Goal: Task Accomplishment & Management: Use online tool/utility

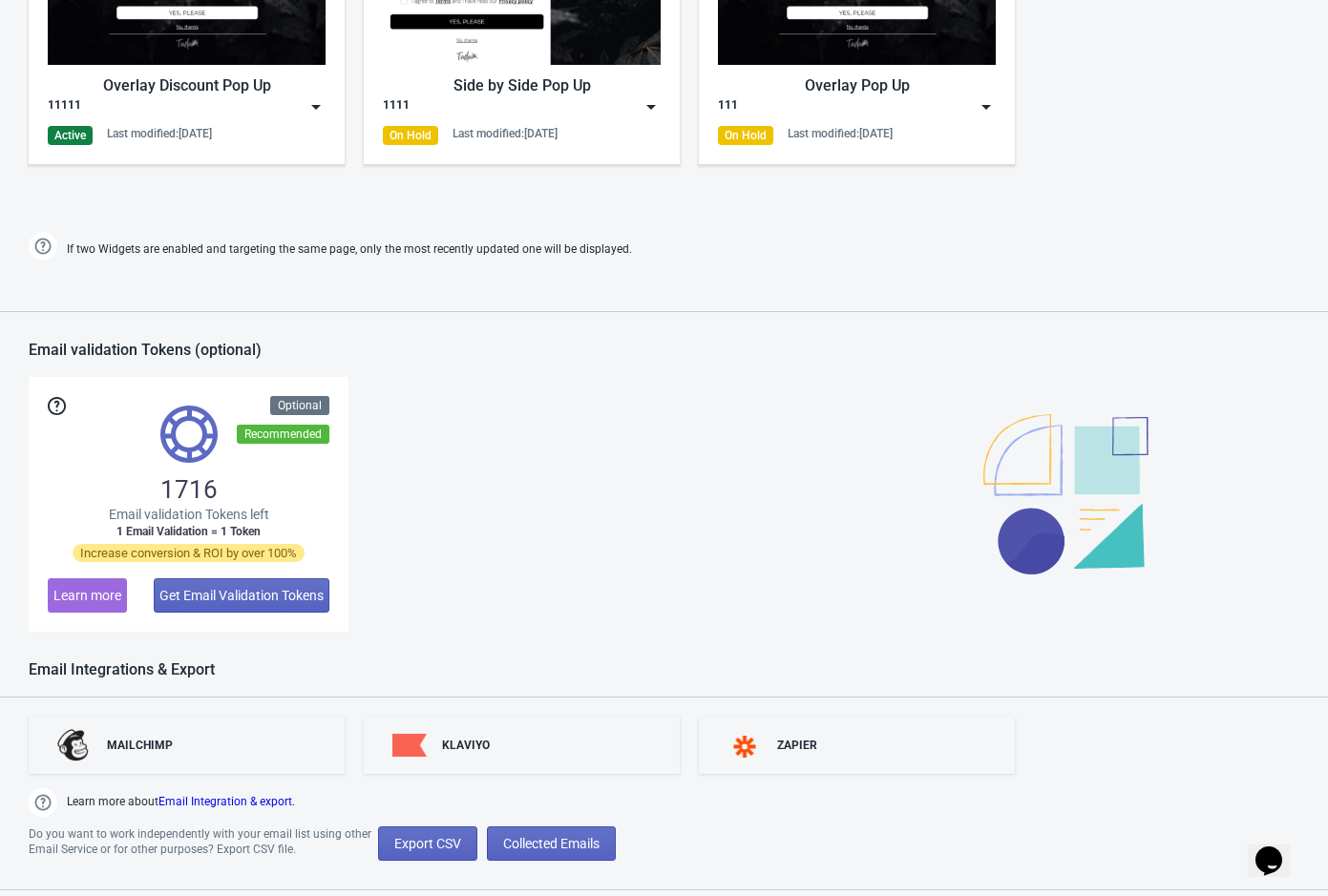
scroll to position [1247, 0]
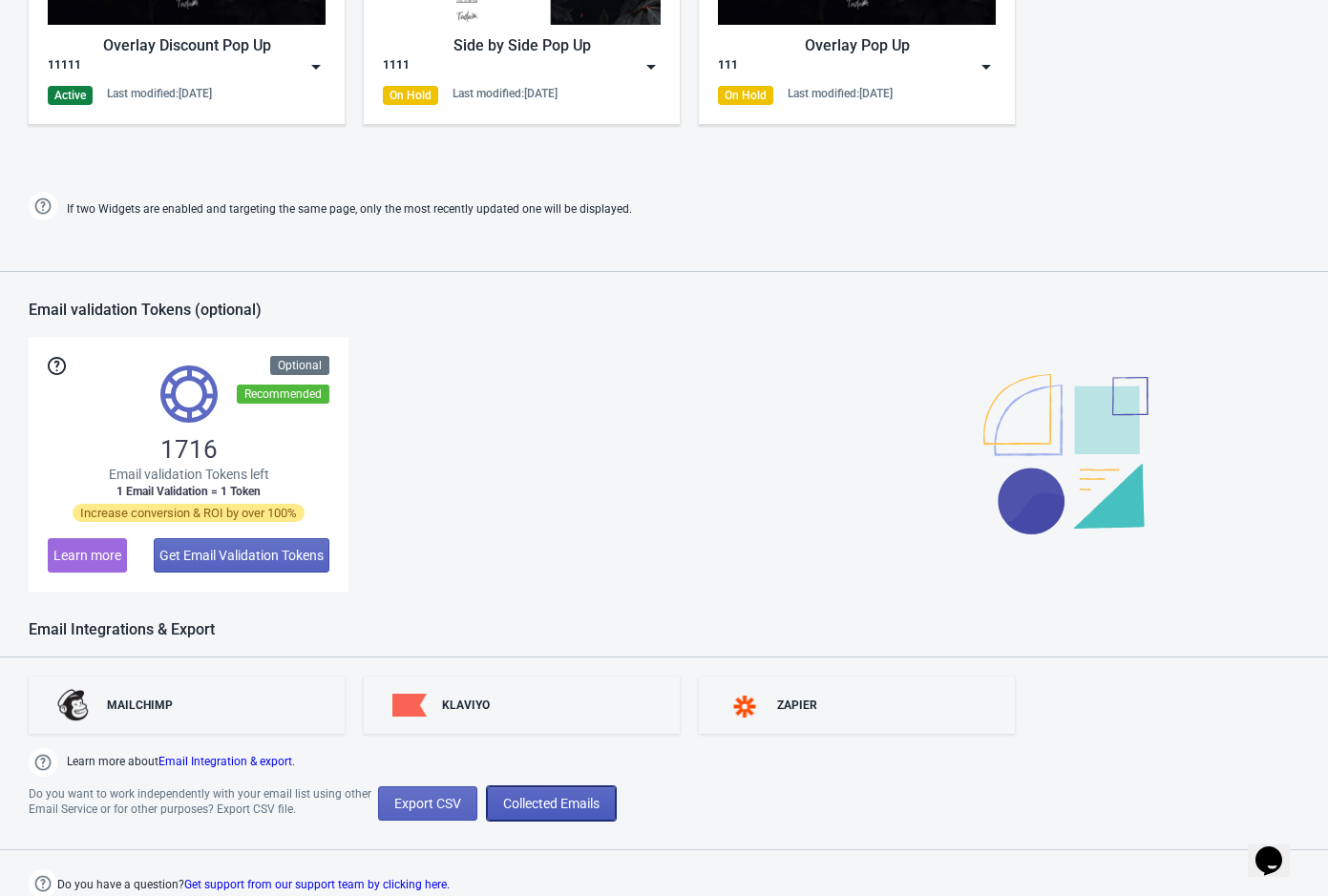
click at [560, 804] on span "Collected Emails" at bounding box center [551, 804] width 96 height 15
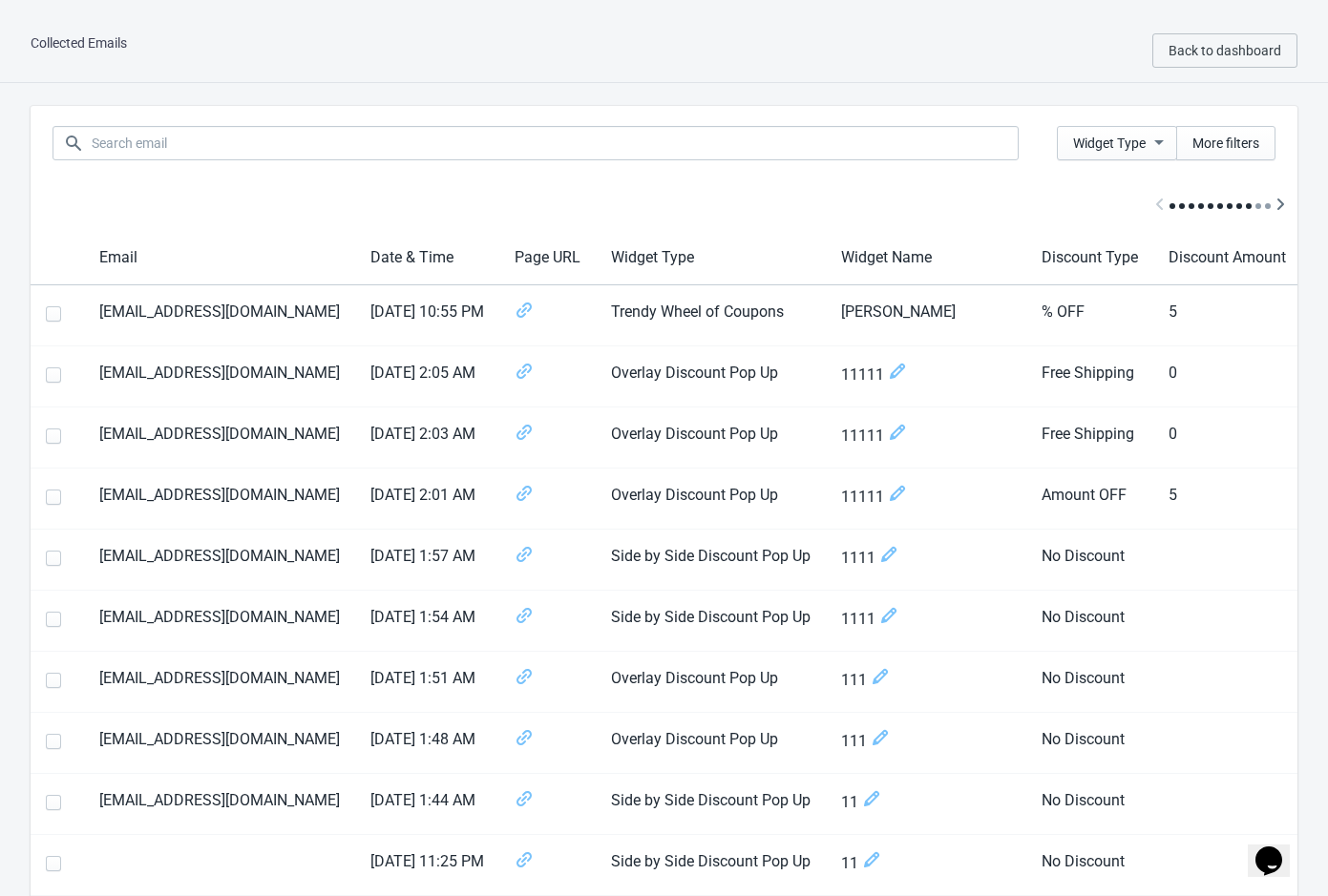
click at [879, 177] on div "Widget Type More filters" at bounding box center [664, 143] width 1267 height 75
click at [797, 186] on div at bounding box center [664, 206] width 1267 height 51
click at [816, 117] on div "Widget Type More filters" at bounding box center [664, 143] width 1267 height 75
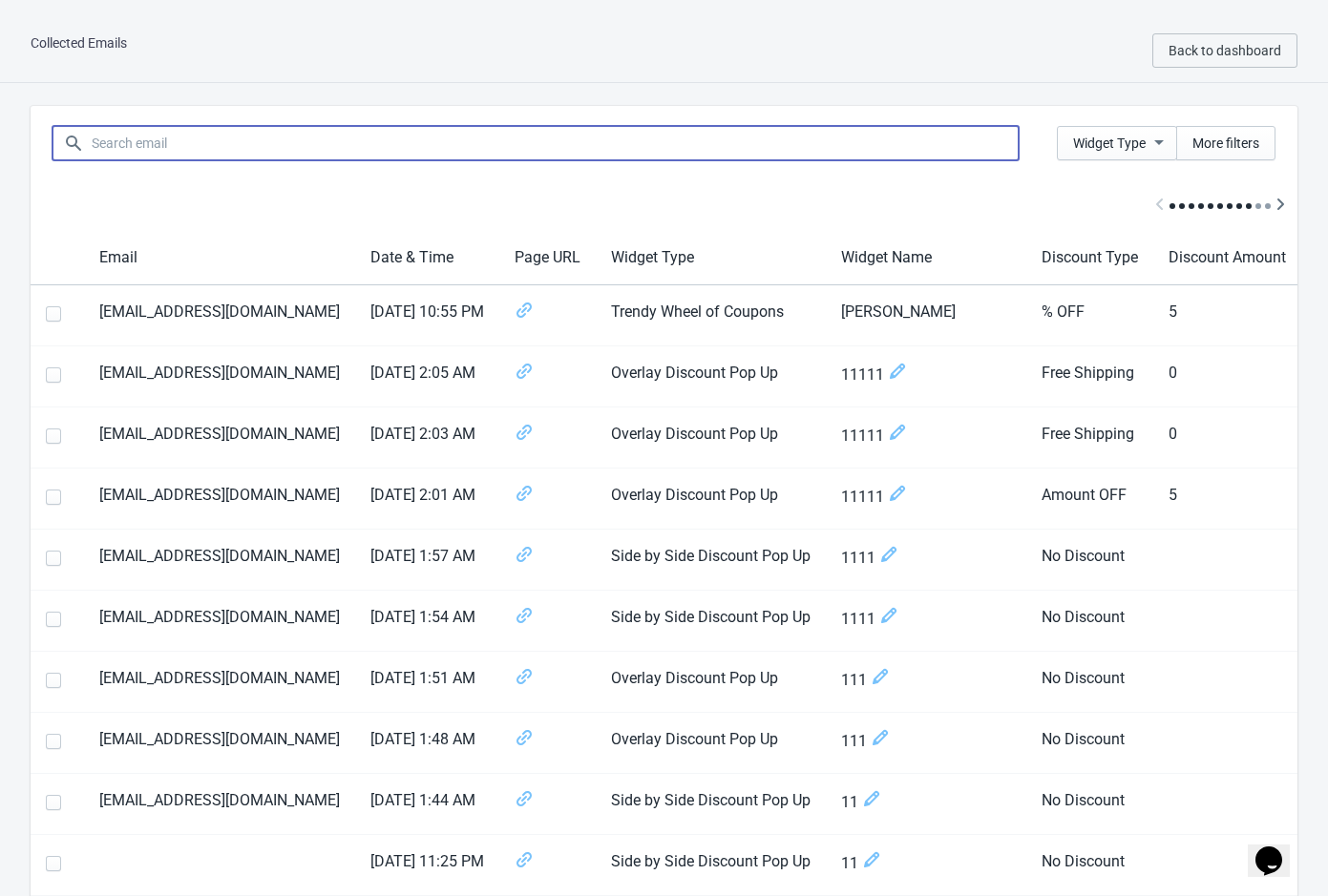
click at [823, 142] on input at bounding box center [554, 143] width 928 height 35
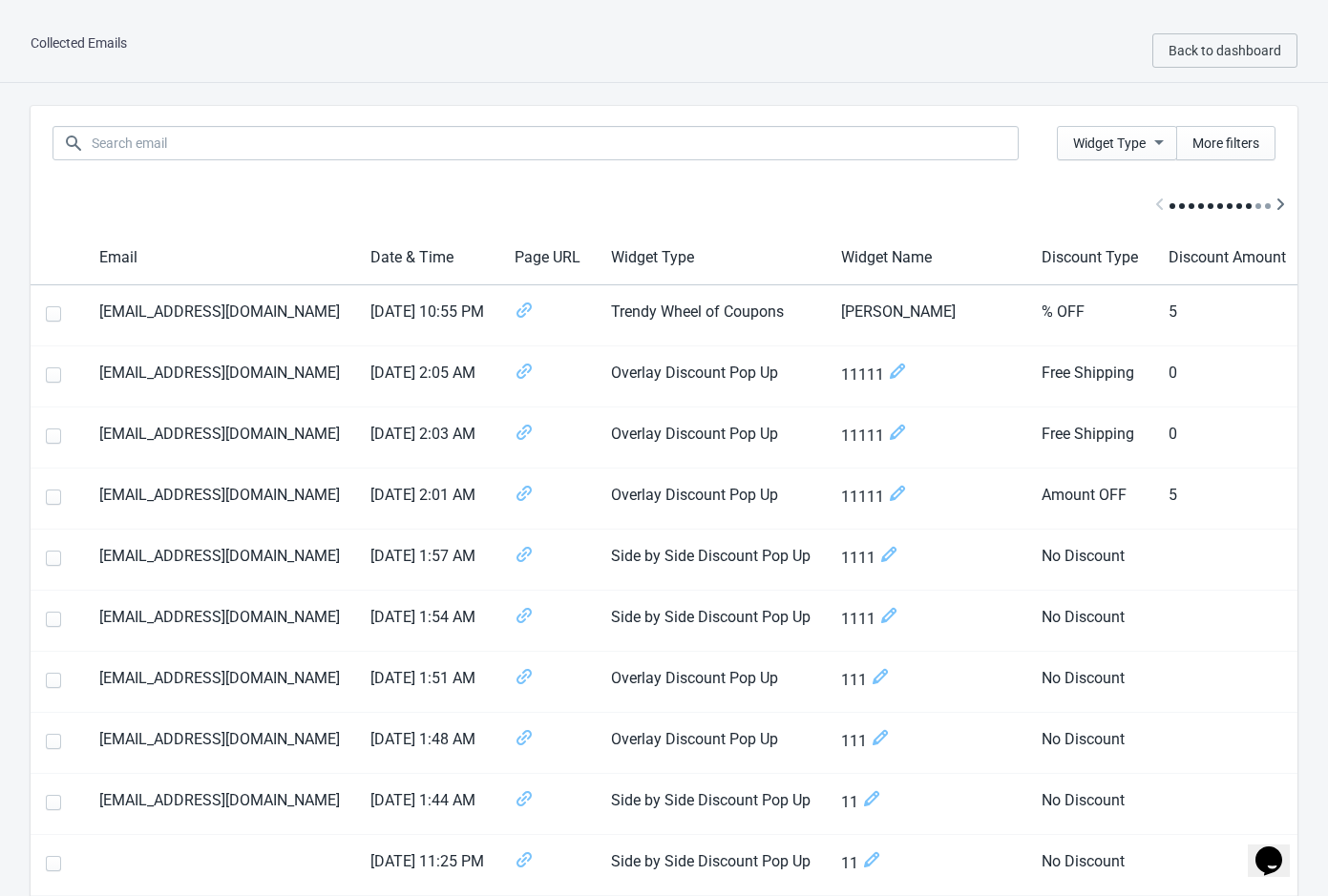
click at [1022, 197] on div at bounding box center [664, 206] width 1267 height 51
click at [1222, 144] on span "More filters" at bounding box center [1226, 143] width 67 height 15
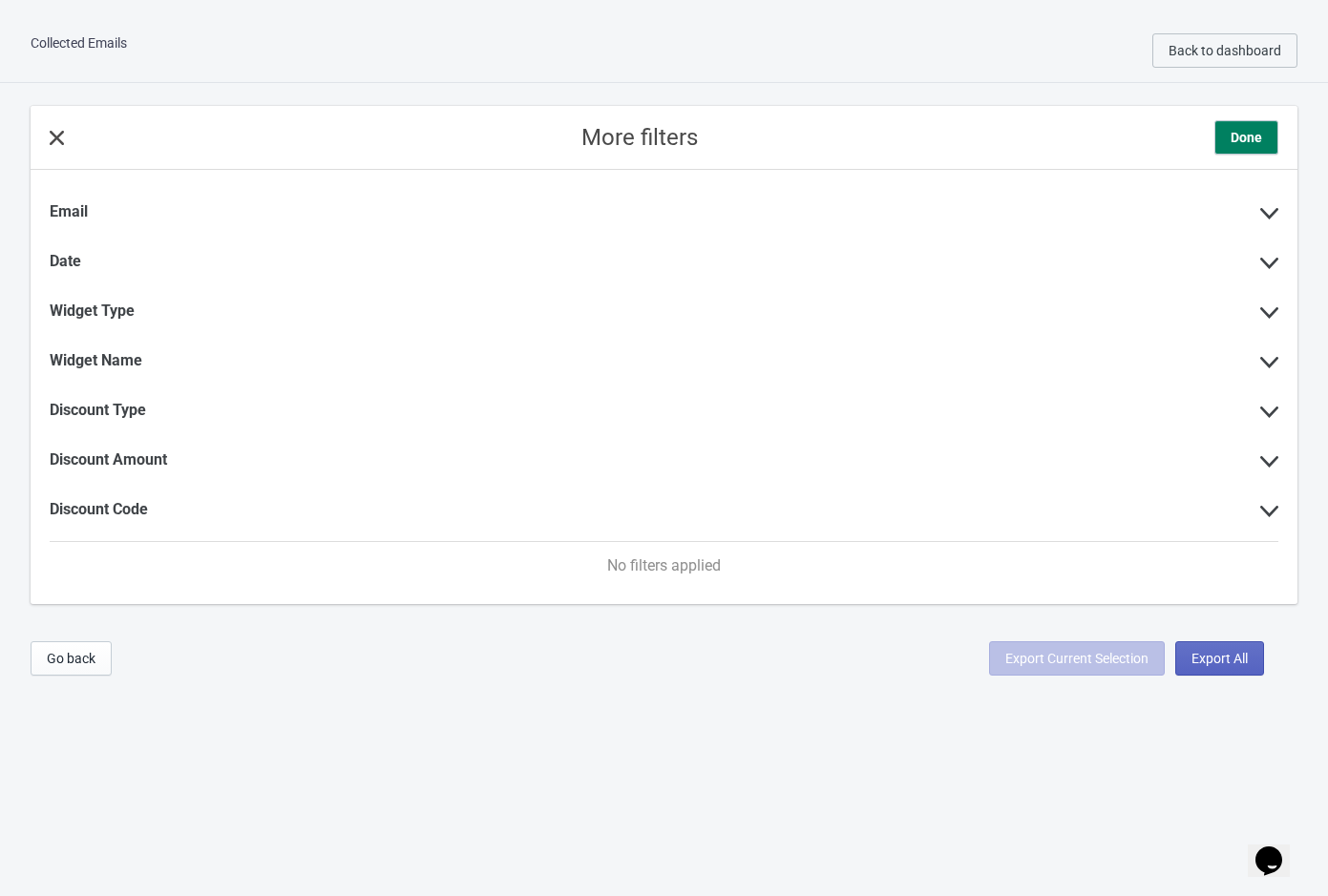
click at [60, 139] on icon at bounding box center [57, 137] width 14 height 14
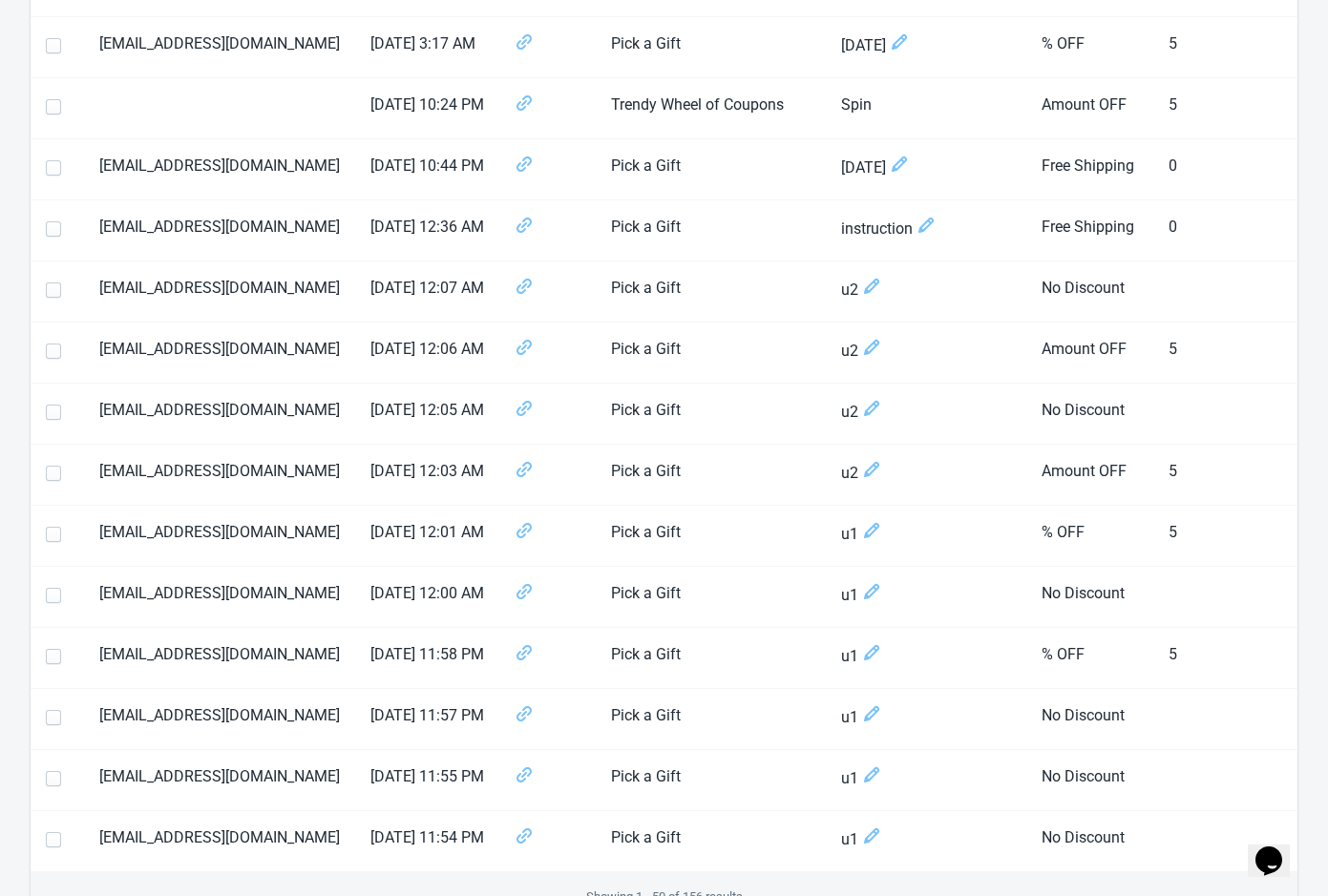
scroll to position [2627, 0]
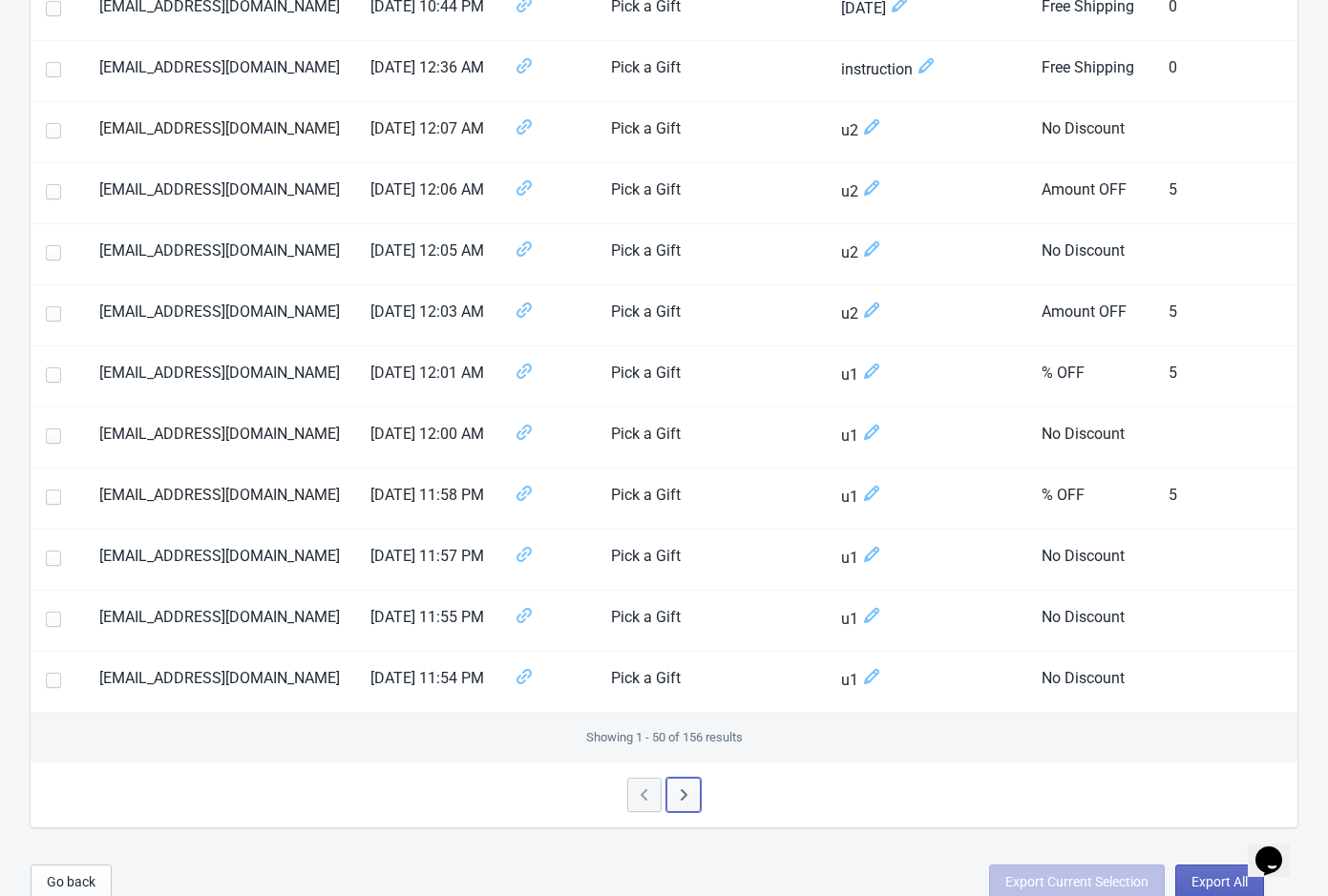
click at [696, 778] on button "button" at bounding box center [684, 795] width 35 height 35
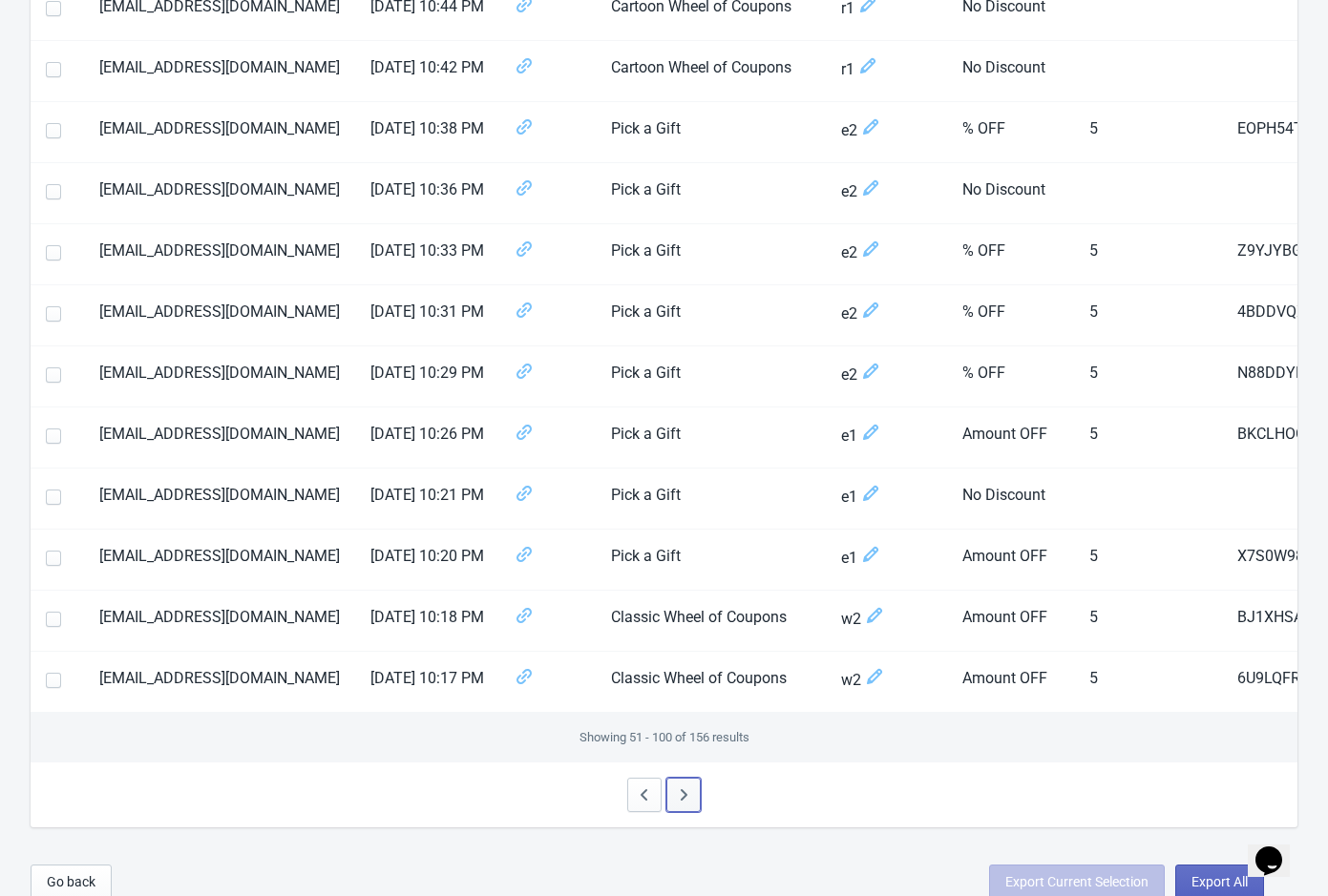
click at [687, 786] on icon "button" at bounding box center [684, 795] width 19 height 19
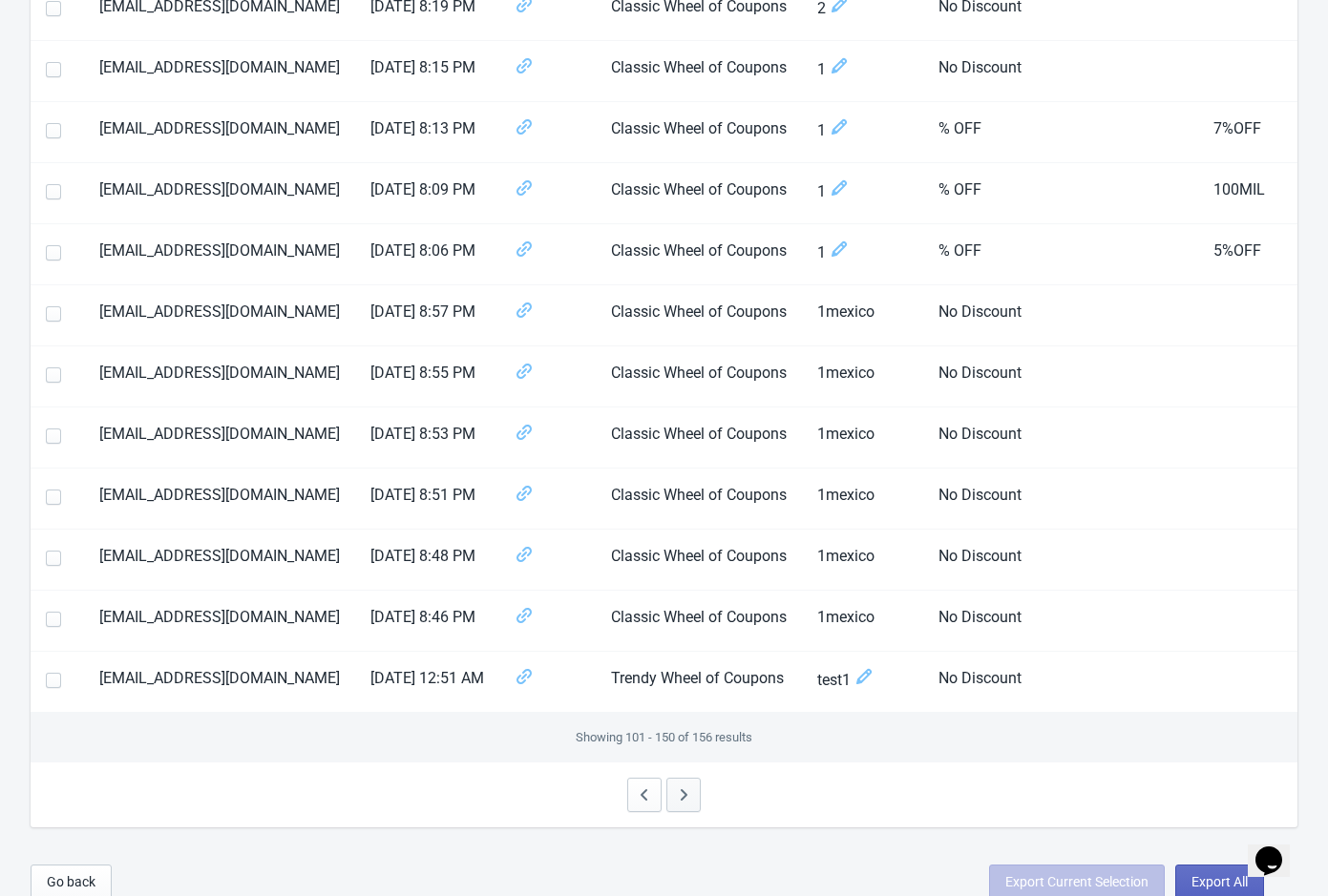
click at [676, 786] on icon "button" at bounding box center [684, 795] width 19 height 19
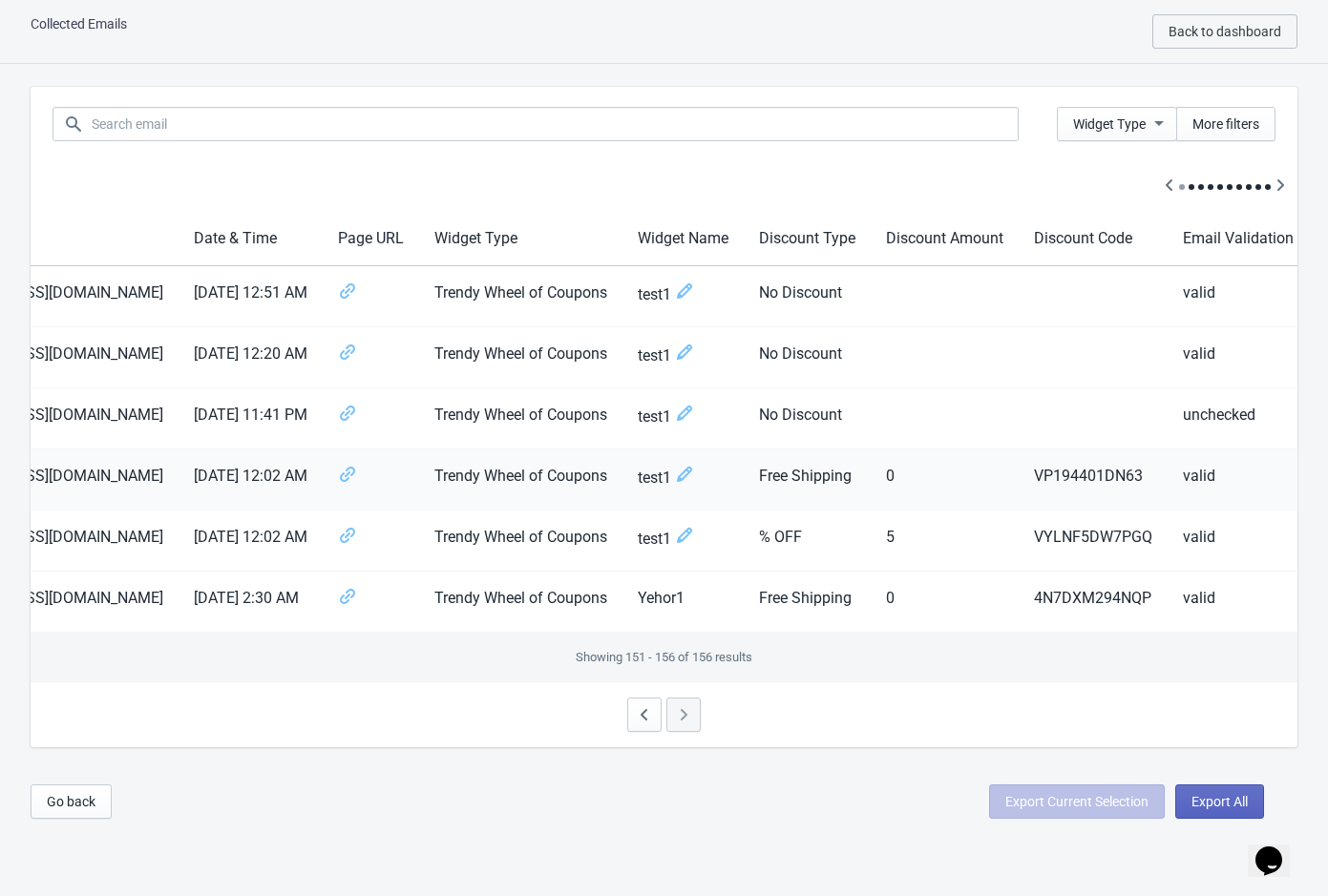
scroll to position [0, 221]
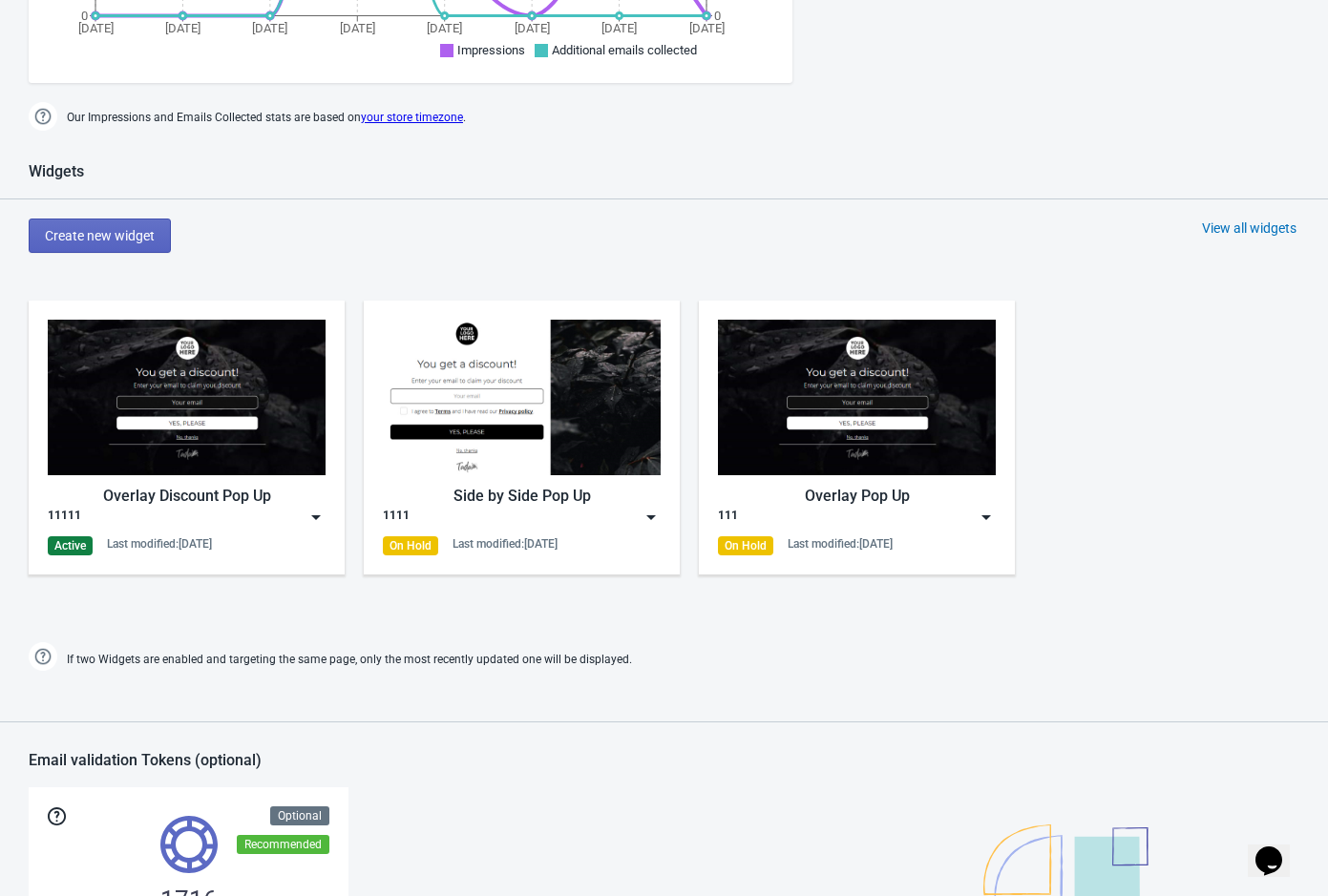
scroll to position [1247, 0]
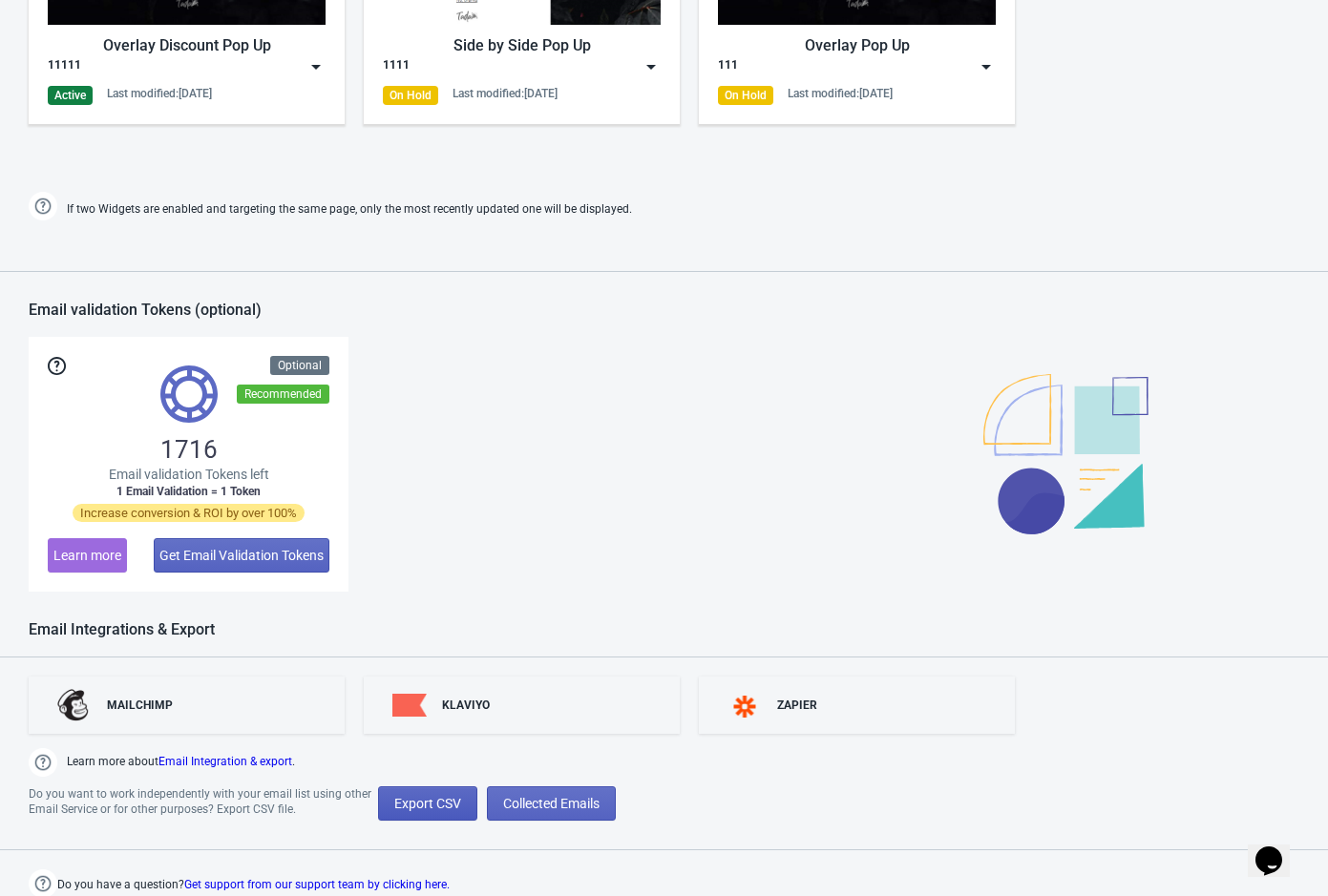
click at [468, 805] on button "Export CSV" at bounding box center [427, 804] width 99 height 35
select select "2025"
select select "10"
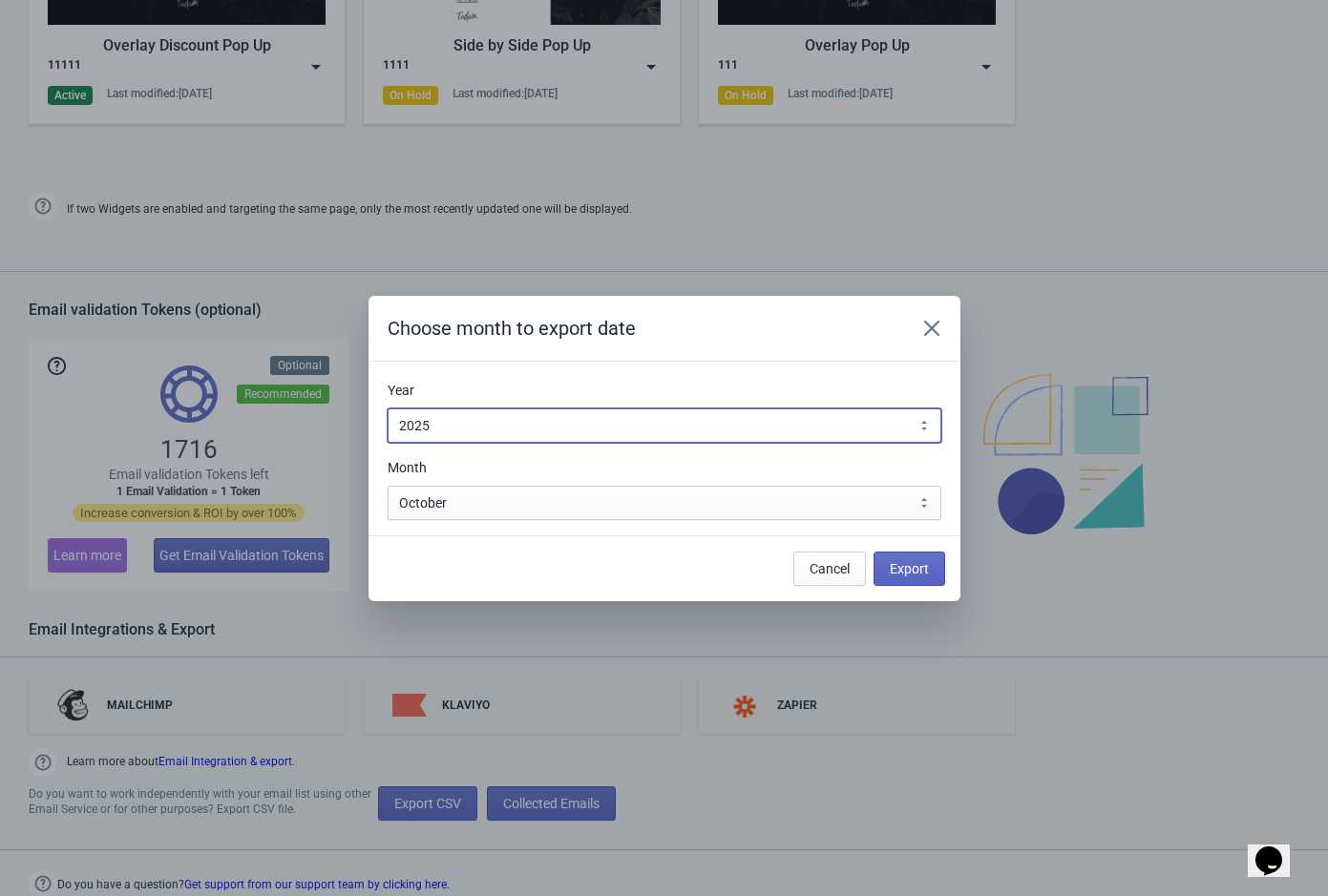
click at [728, 419] on select "2010 2011 2012 2013 2014 2015 2016 2017 2018 2019 2020 2021 2022 2023 2024 2025…" at bounding box center [664, 425] width 554 height 35
select select "2024"
click at [388, 408] on select "2010 2011 2012 2013 2014 2015 2016 2017 2018 2019 2020 2021 2022 2023 2024 2025…" at bounding box center [664, 425] width 554 height 35
click at [530, 406] on div "Year 2010 2011 2012 2013 2014 2015 2016 2017 2018 2019 2020 2021 2022 2023 2024…" at bounding box center [664, 412] width 554 height 62
click at [531, 422] on select "2010 2011 2012 2013 2014 2015 2016 2017 2018 2019 2020 2021 2022 2023 2024 2025…" at bounding box center [664, 425] width 554 height 35
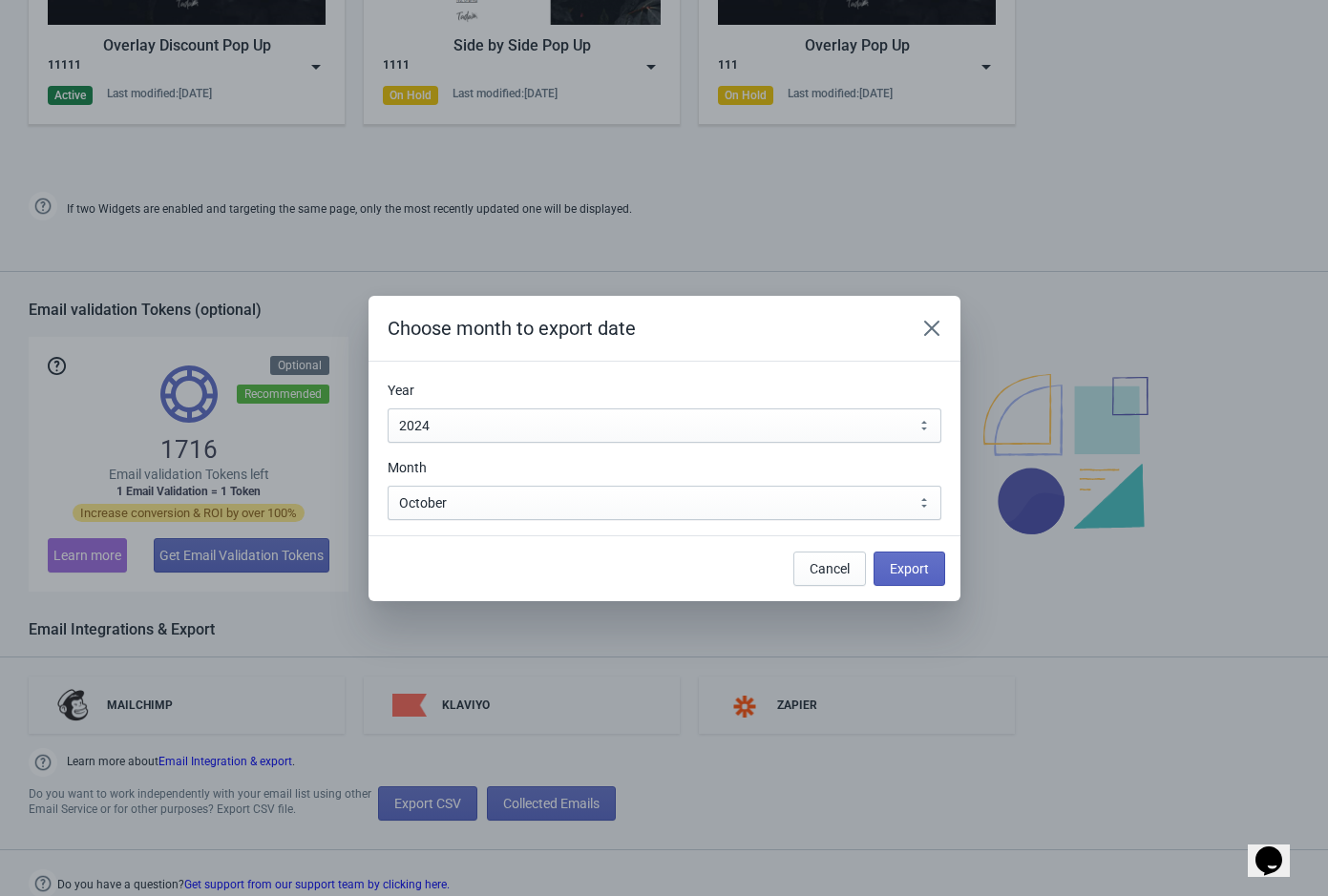
click at [685, 555] on div "Cancel Export" at bounding box center [657, 562] width 576 height 50
click at [906, 569] on span "Export" at bounding box center [908, 569] width 39 height 15
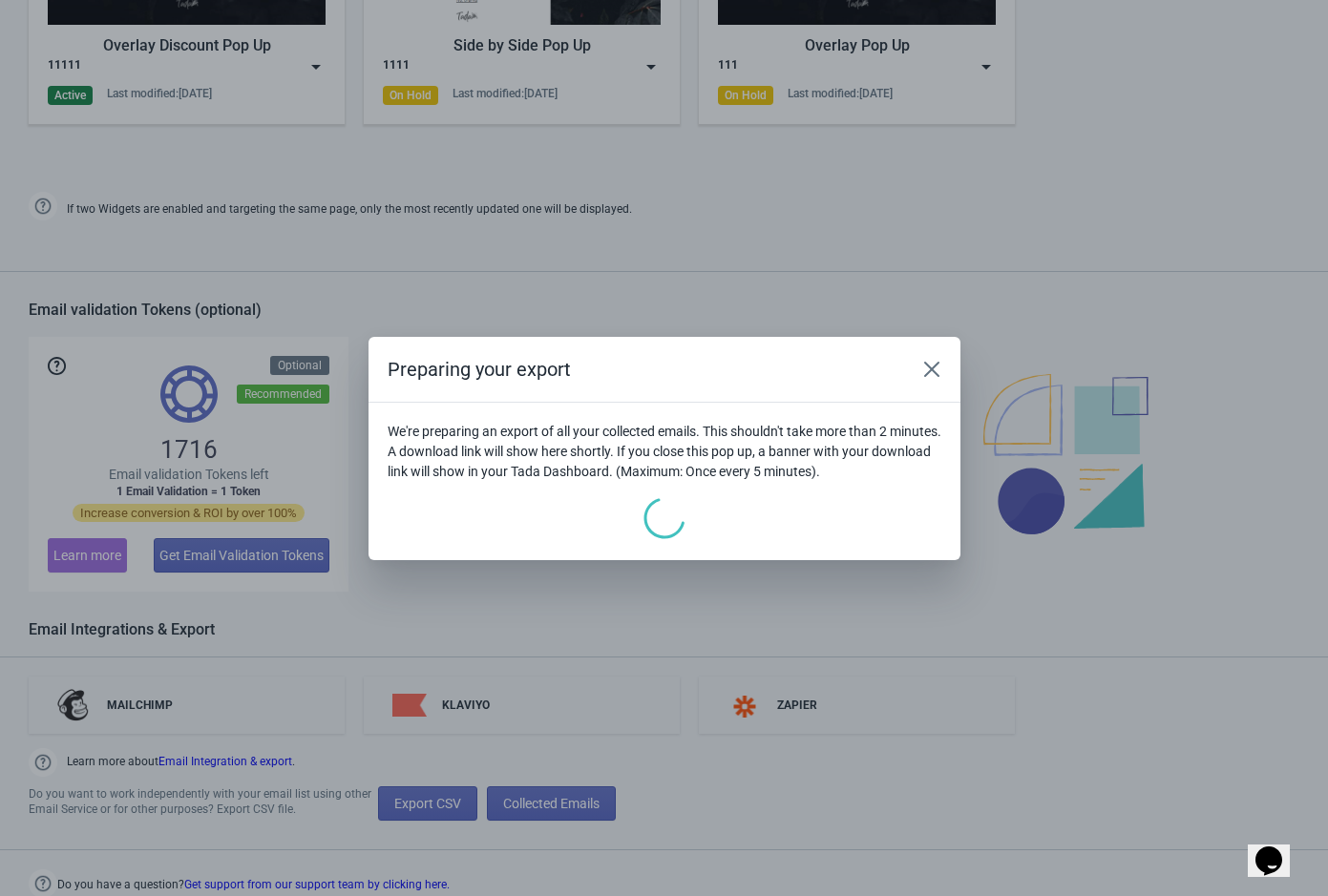
scroll to position [1210, 0]
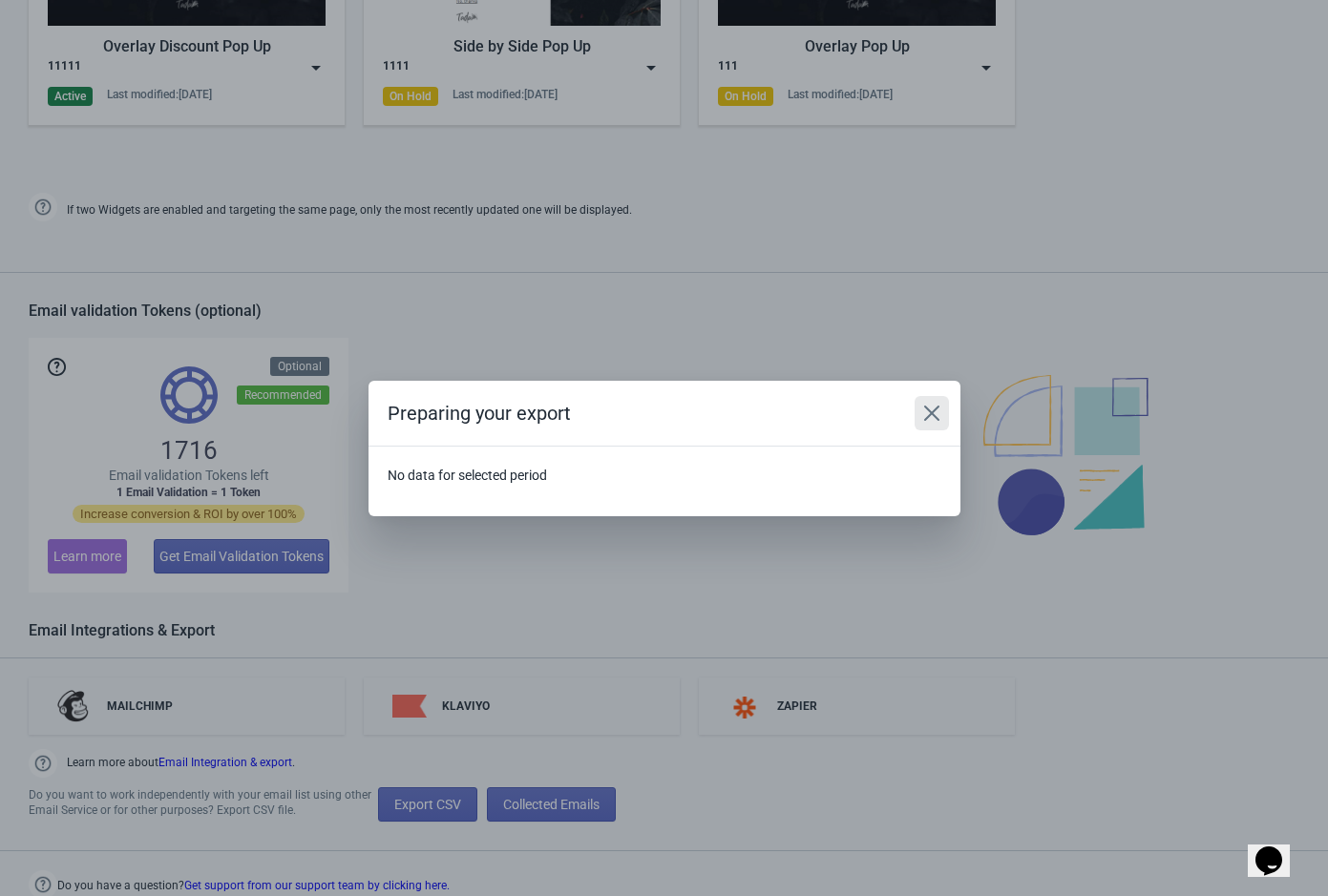
click at [935, 409] on icon "Close" at bounding box center [931, 413] width 19 height 19
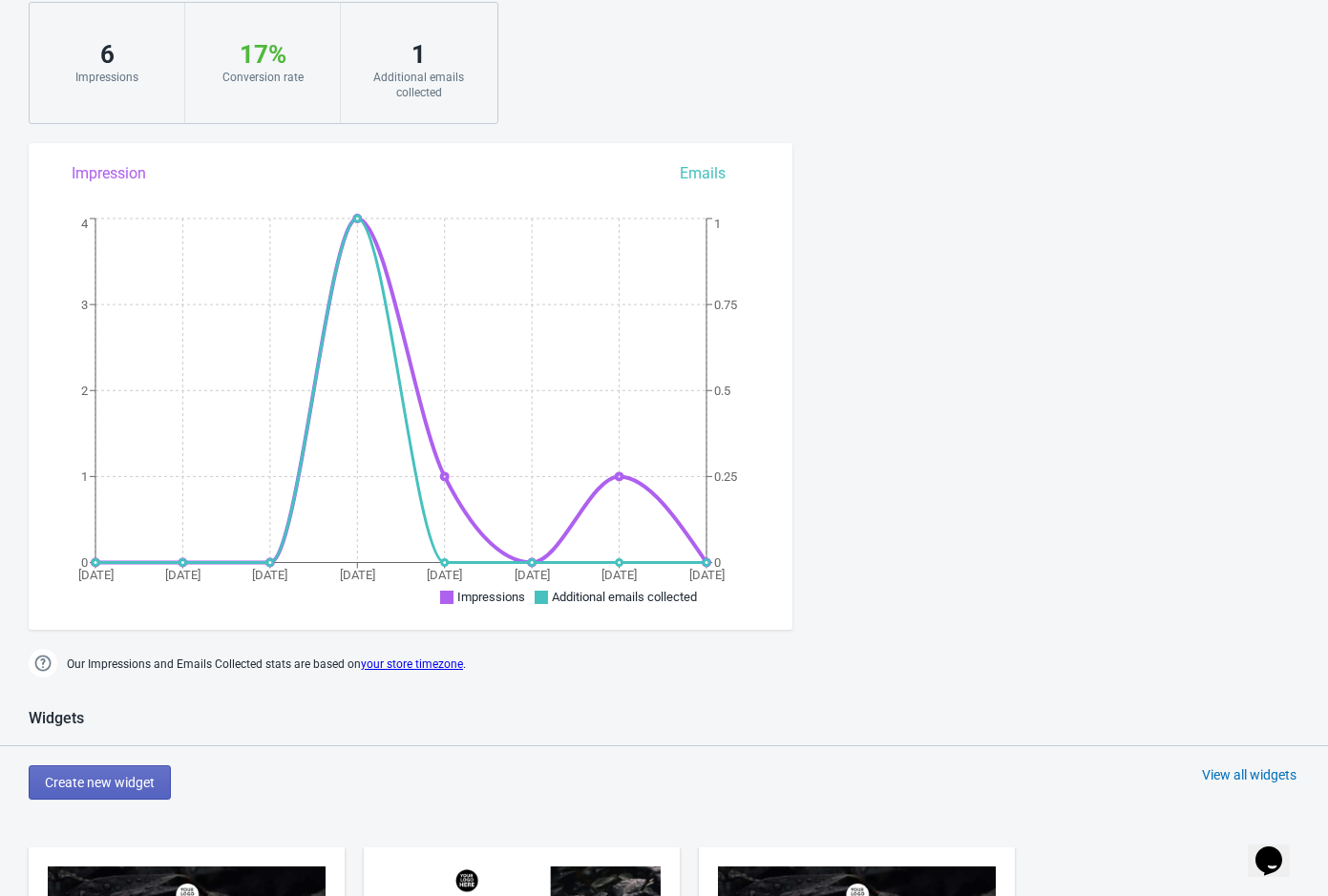
scroll to position [0, 0]
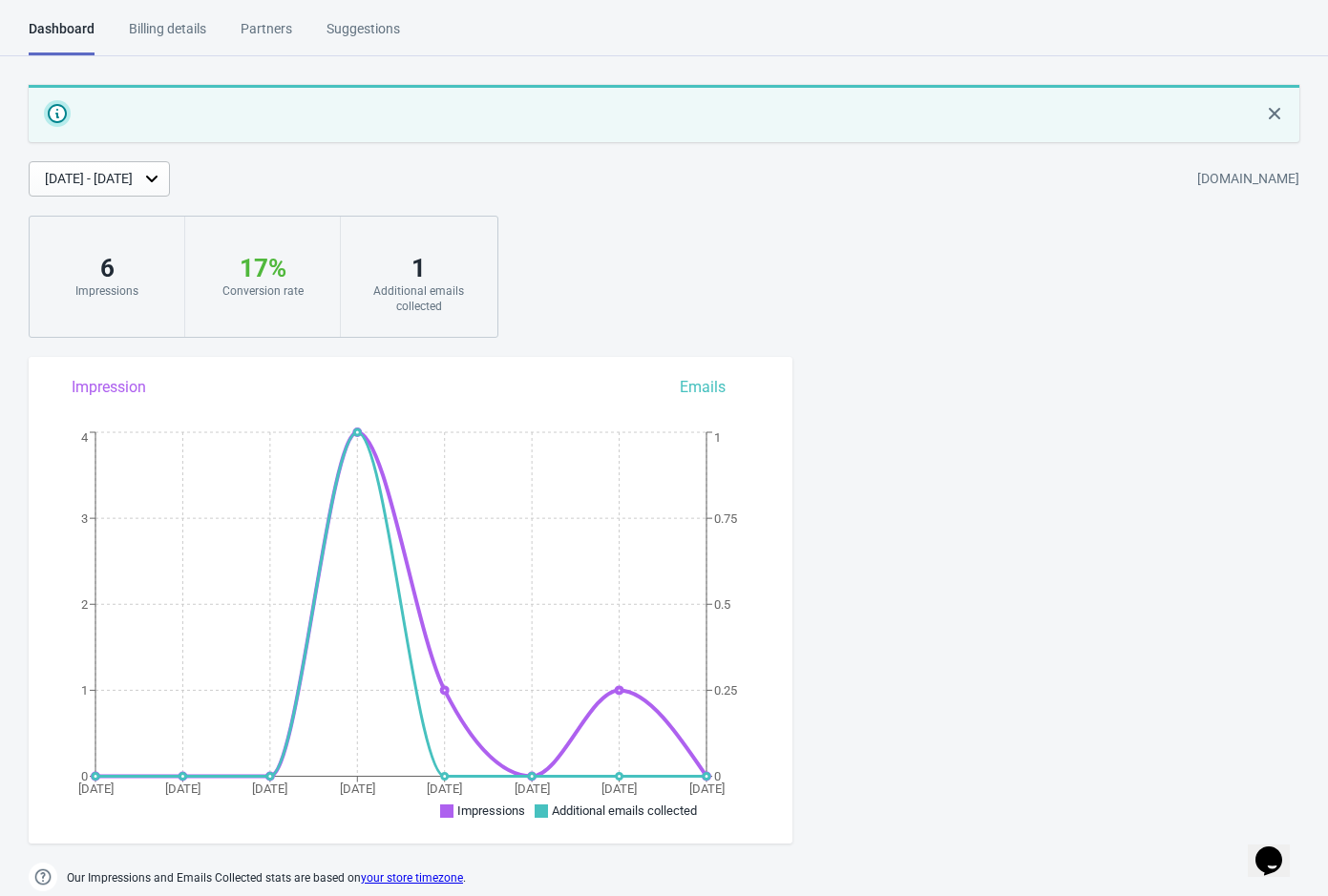
click at [280, 29] on div "Partners" at bounding box center [267, 36] width 52 height 34
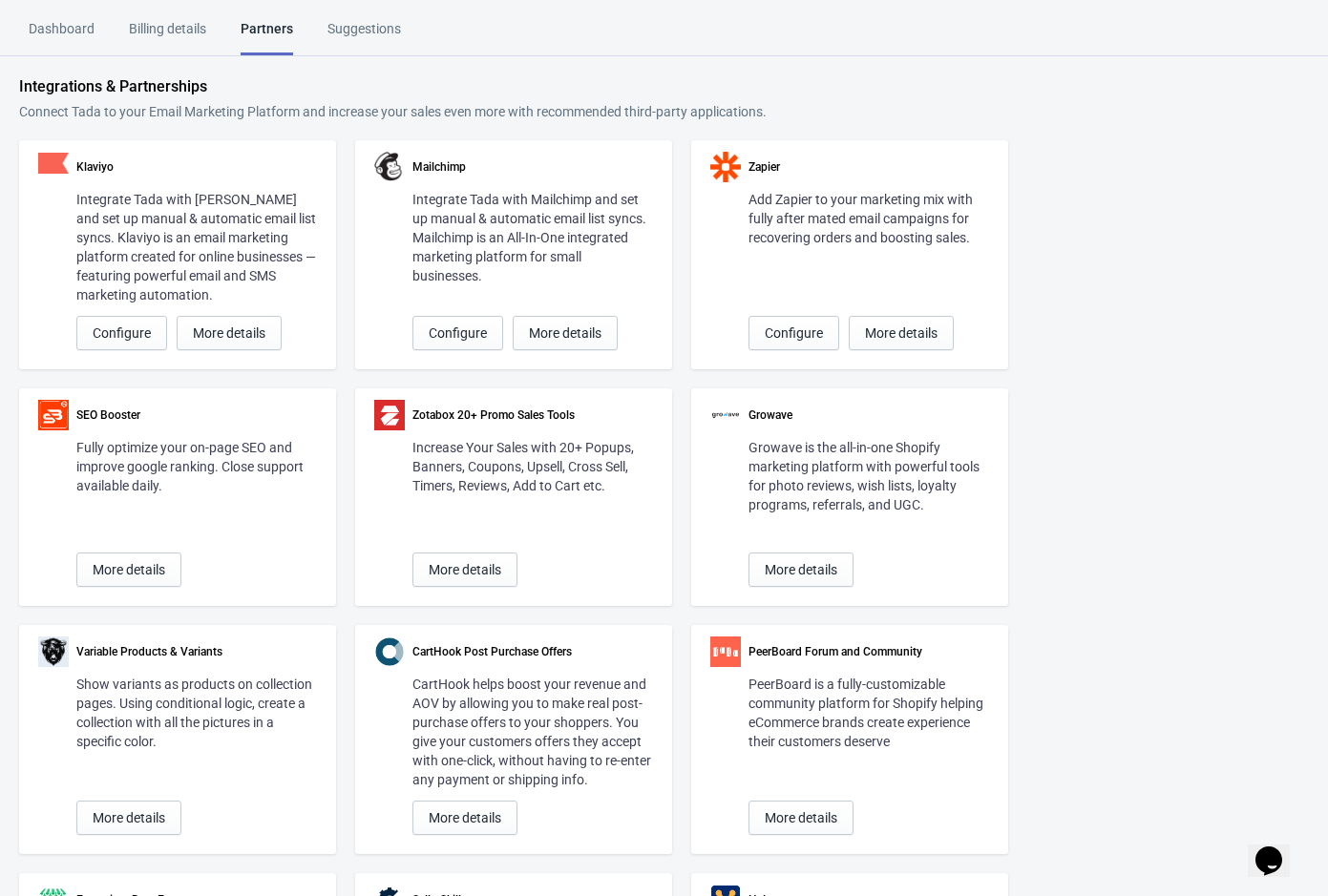
click at [167, 26] on div "Billing details" at bounding box center [167, 36] width 78 height 34
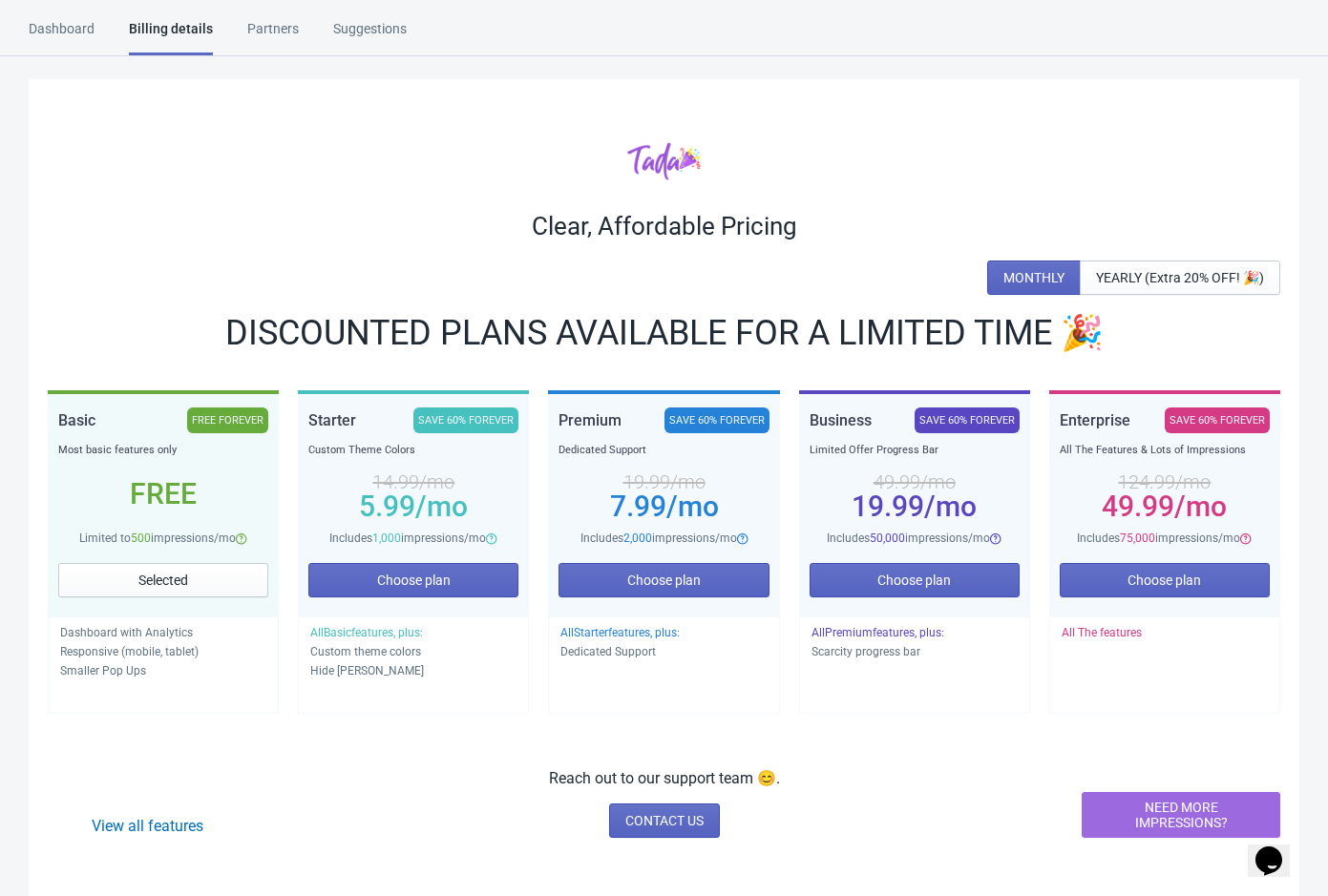
click at [56, 28] on div "Dashboard" at bounding box center [61, 36] width 66 height 34
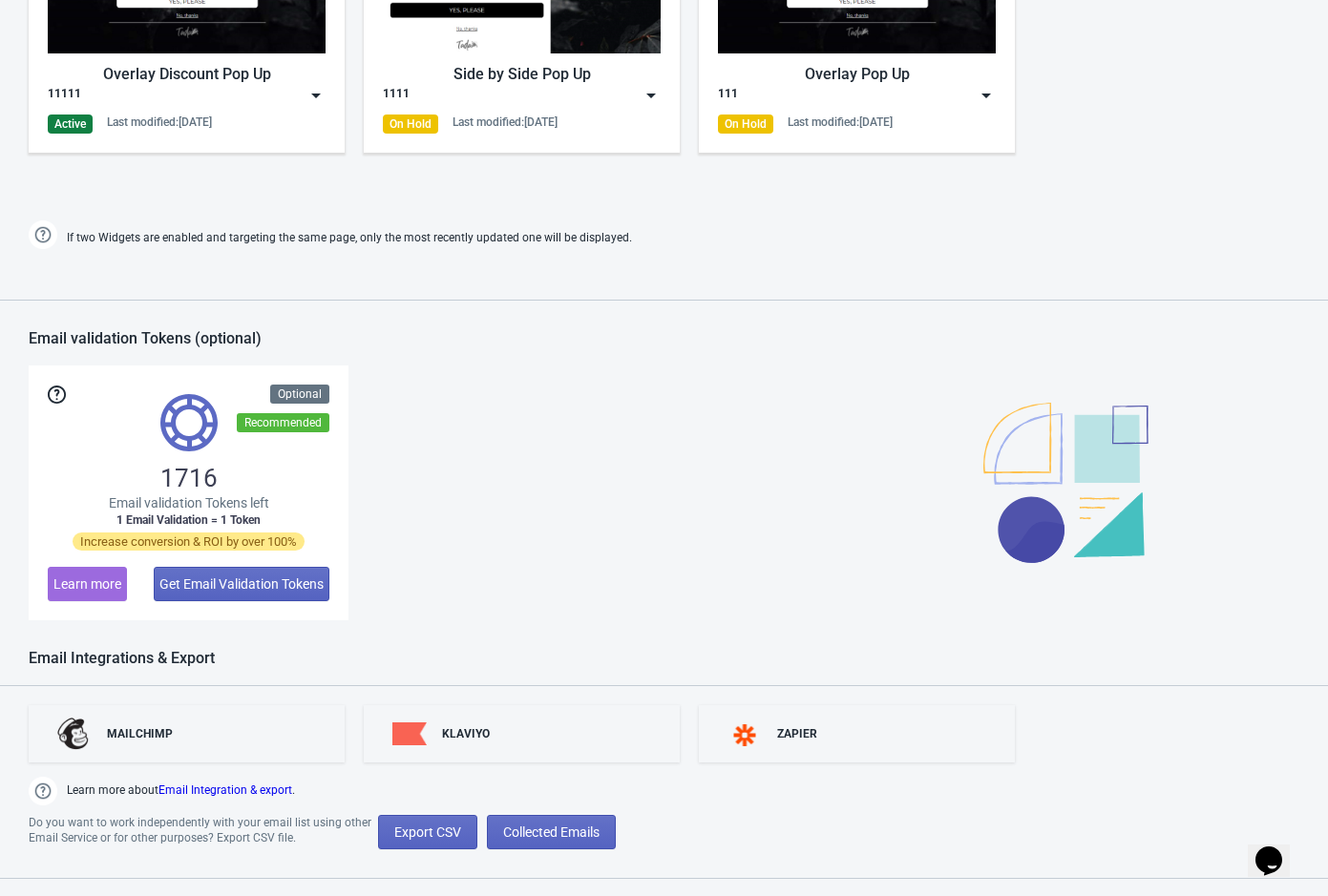
scroll to position [1125, 0]
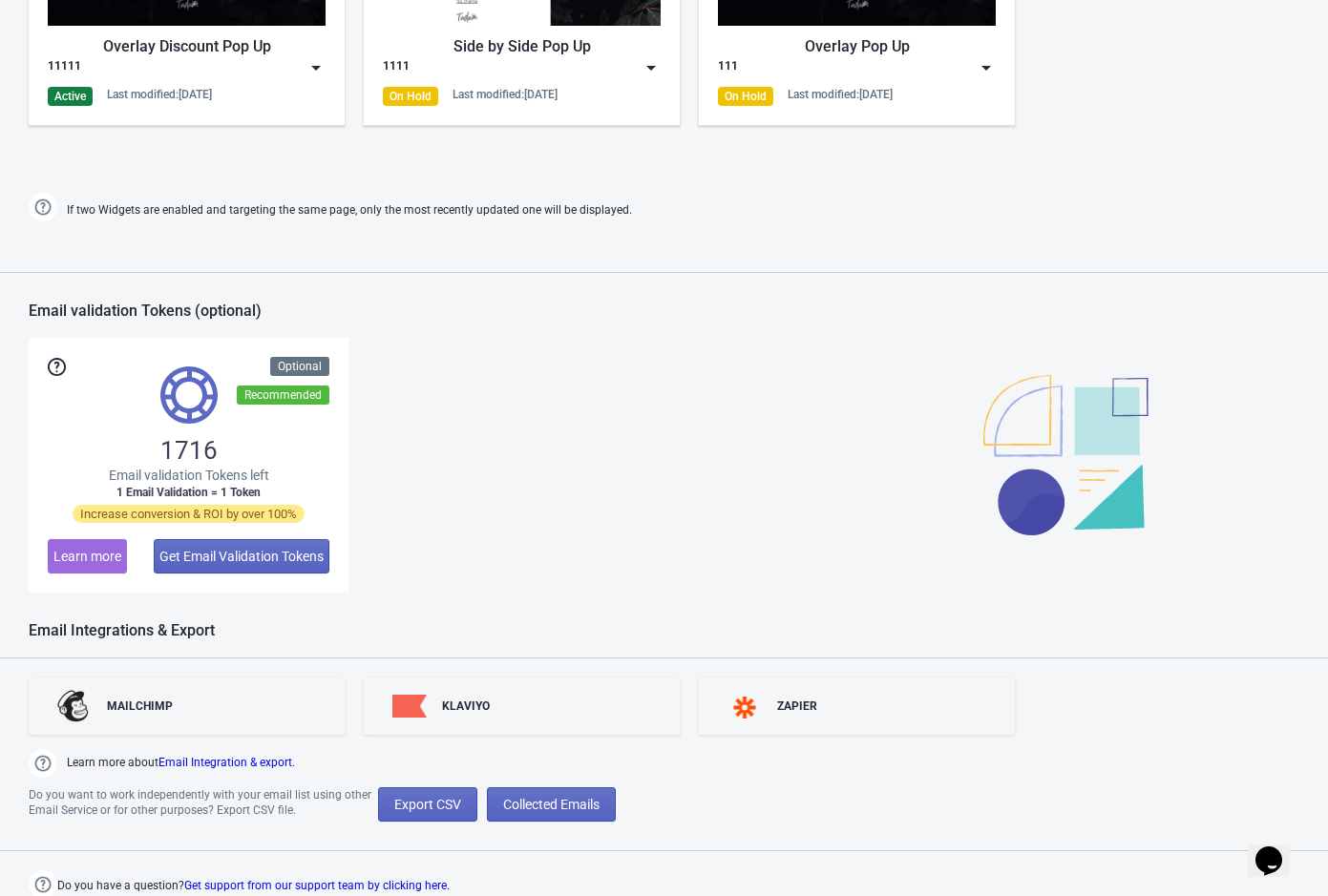
click at [355, 834] on div "MAILCHIMP KLAVIYO ZAPIER Learn more about Email Integration & export . Do you w…" at bounding box center [664, 779] width 1328 height 241
click at [564, 800] on span "Collected Emails" at bounding box center [551, 805] width 96 height 15
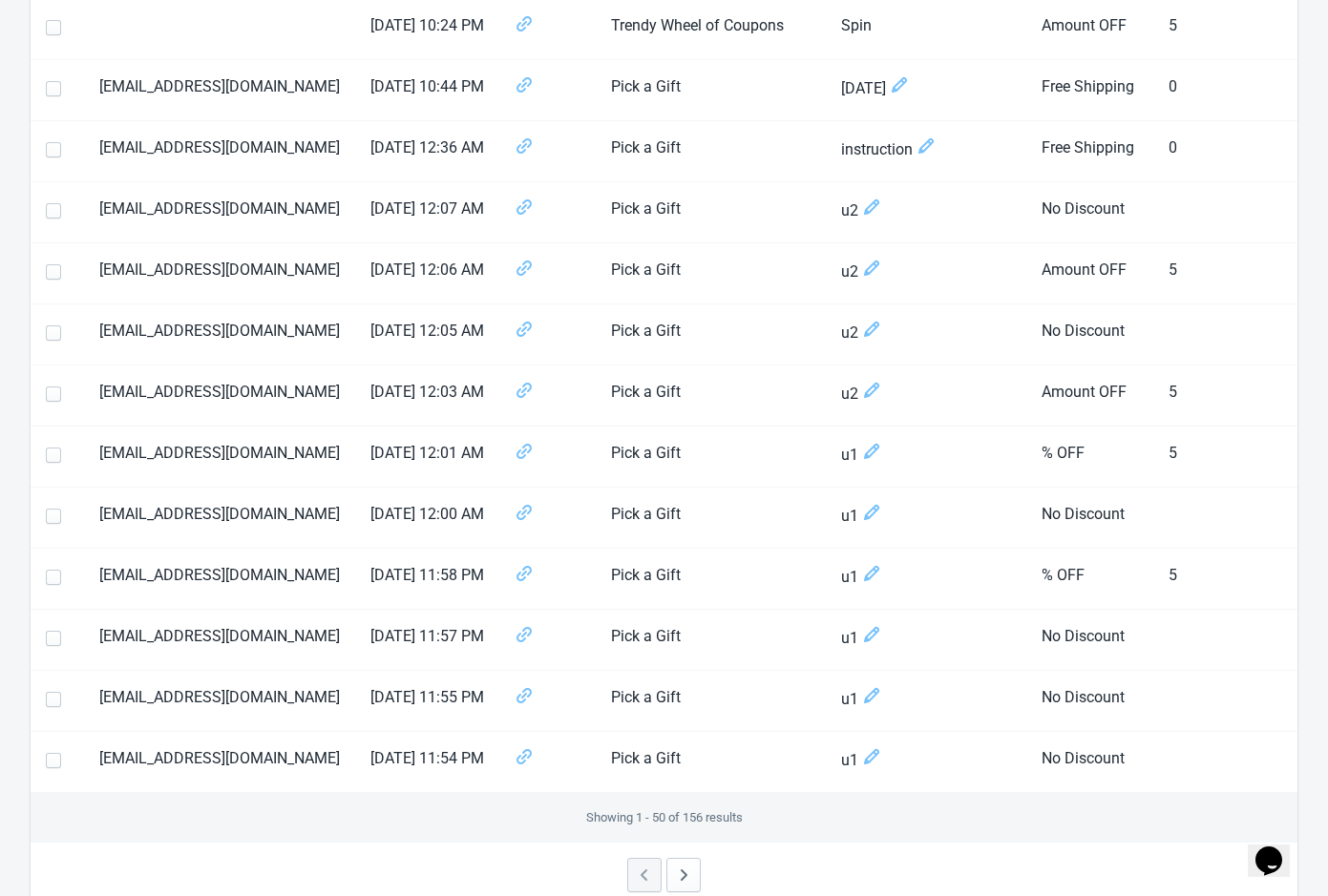
scroll to position [2627, 0]
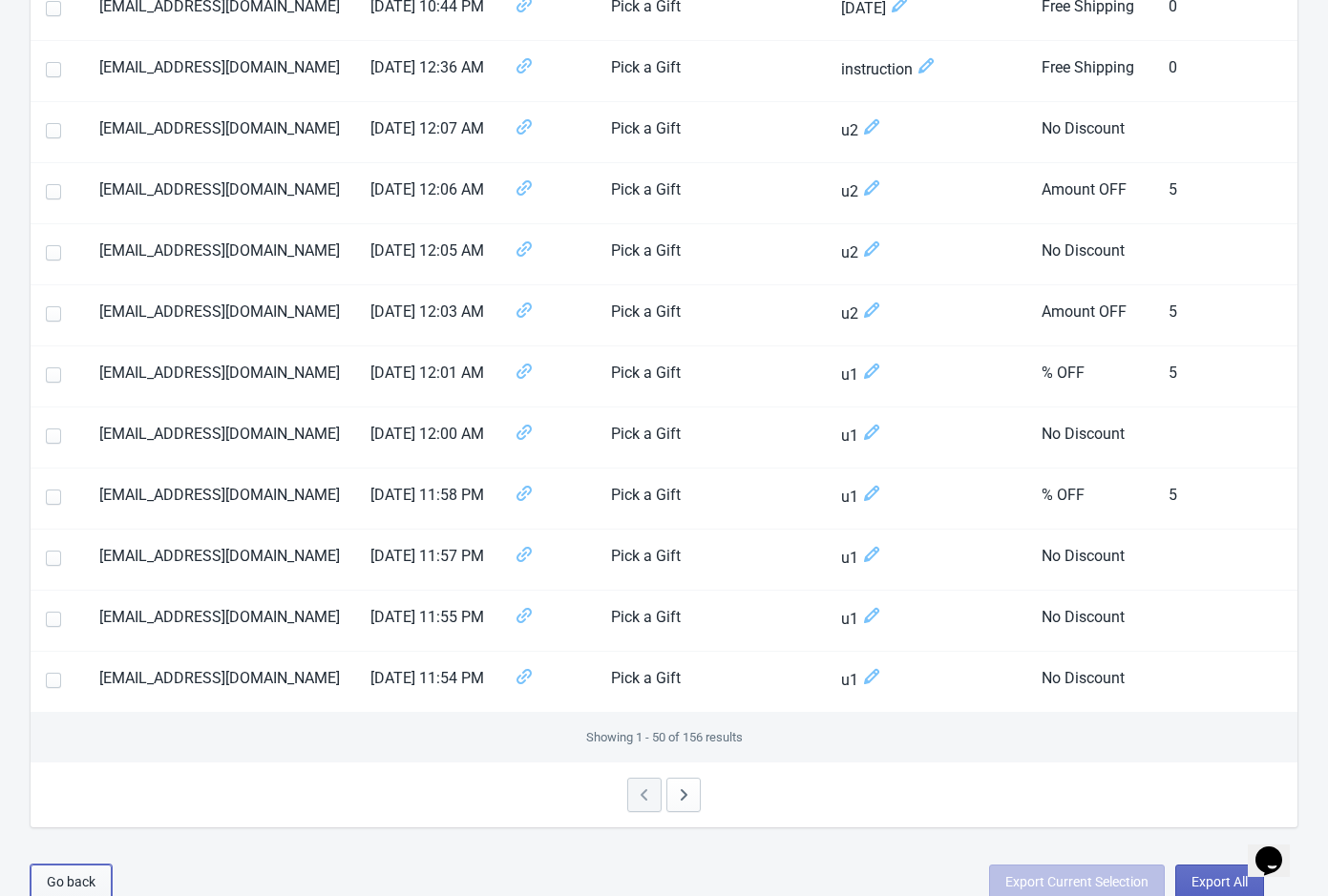
click at [80, 875] on span "Go back" at bounding box center [71, 883] width 49 height 15
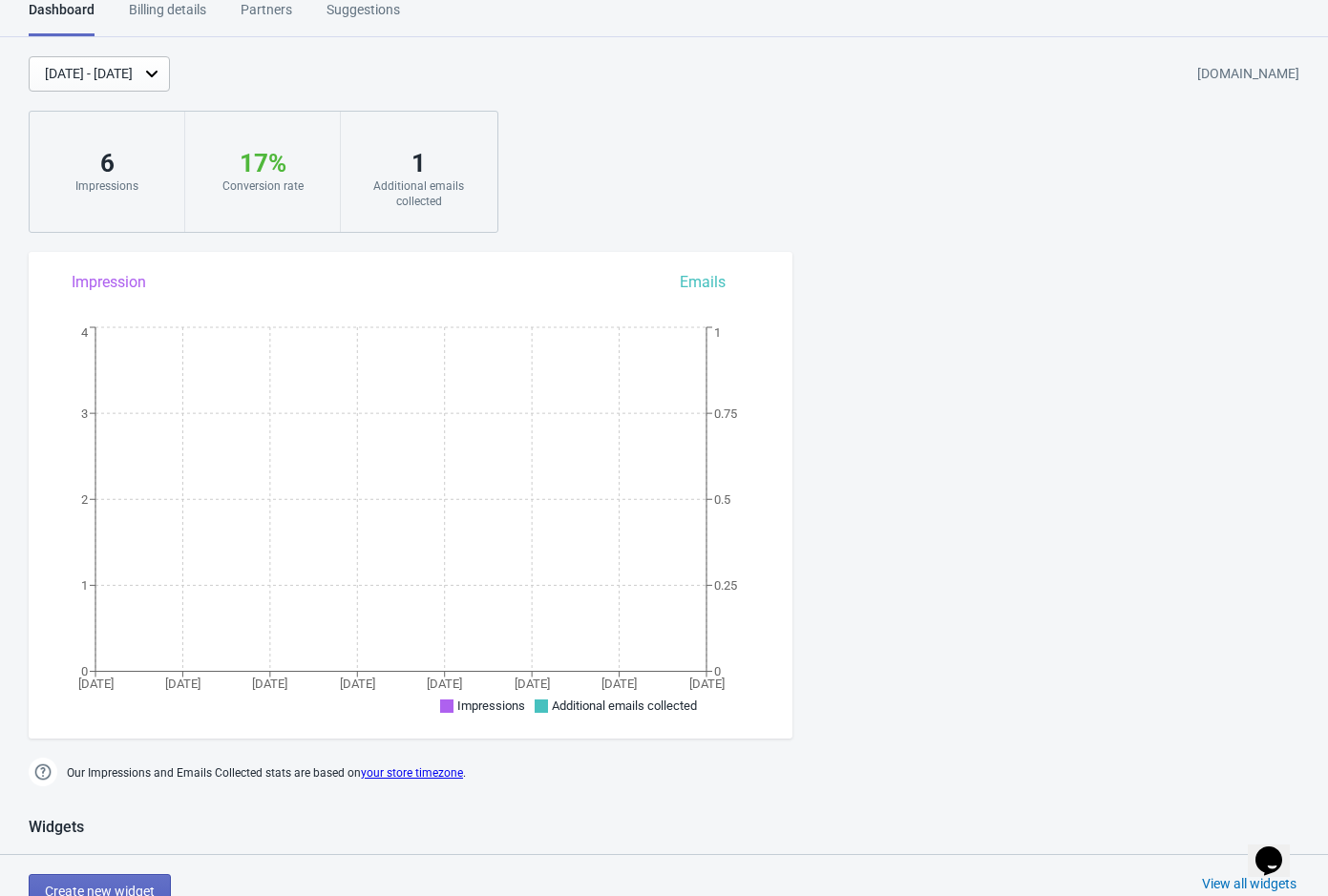
scroll to position [1125, 0]
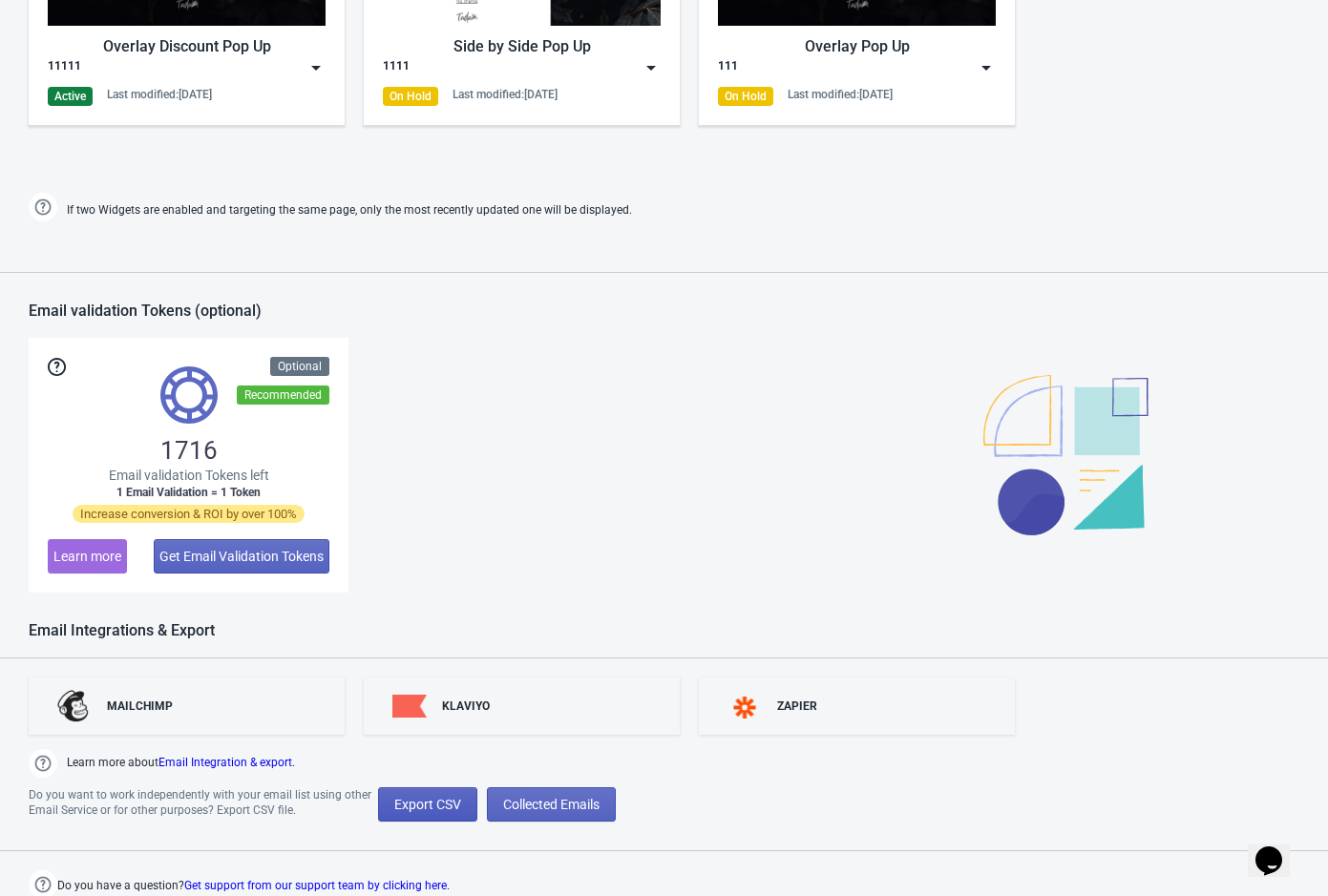
click at [414, 798] on span "Export CSV" at bounding box center [428, 805] width 67 height 15
select select "2025"
select select "10"
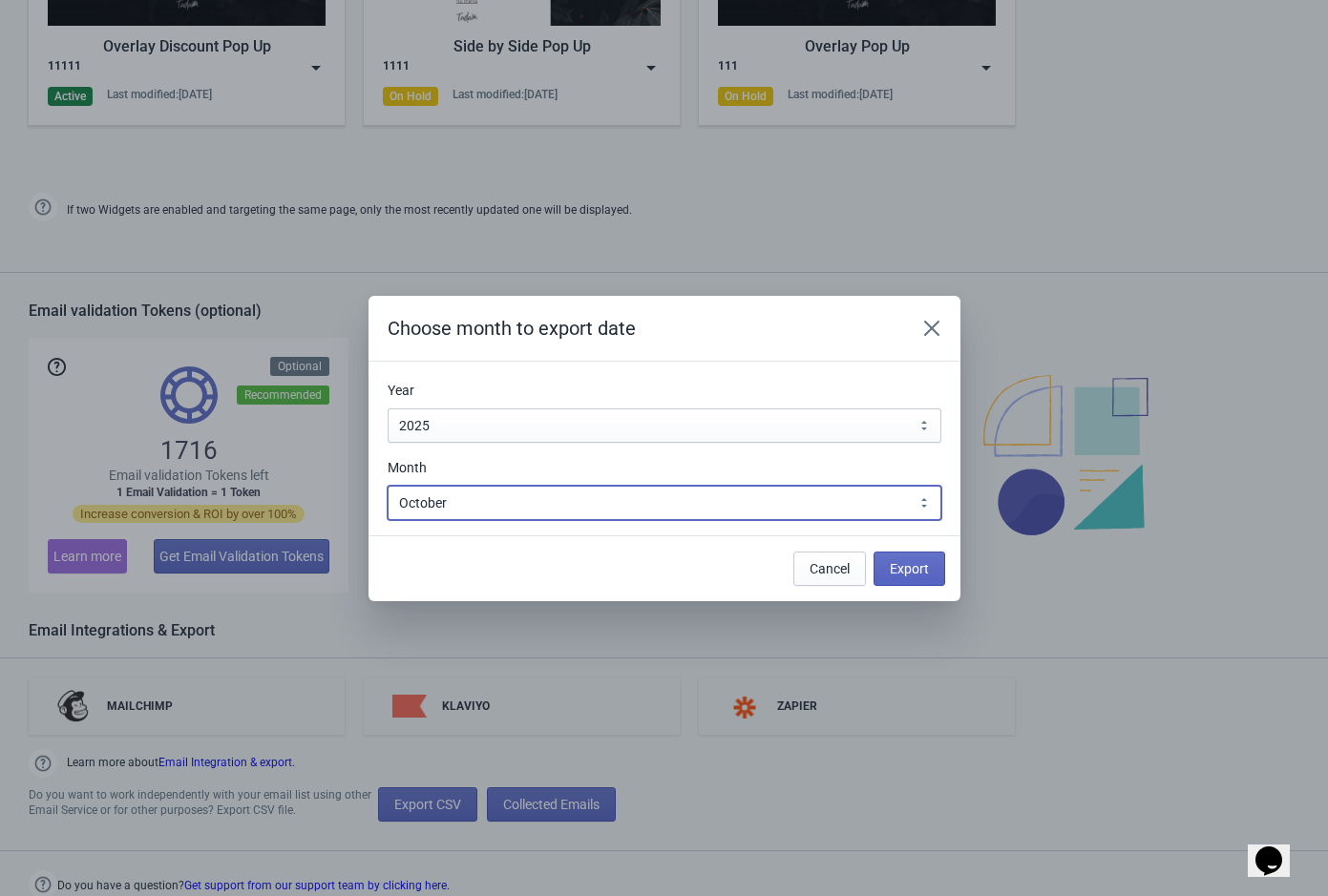
click at [767, 502] on select "January February March April May June July August September October November De…" at bounding box center [664, 503] width 554 height 35
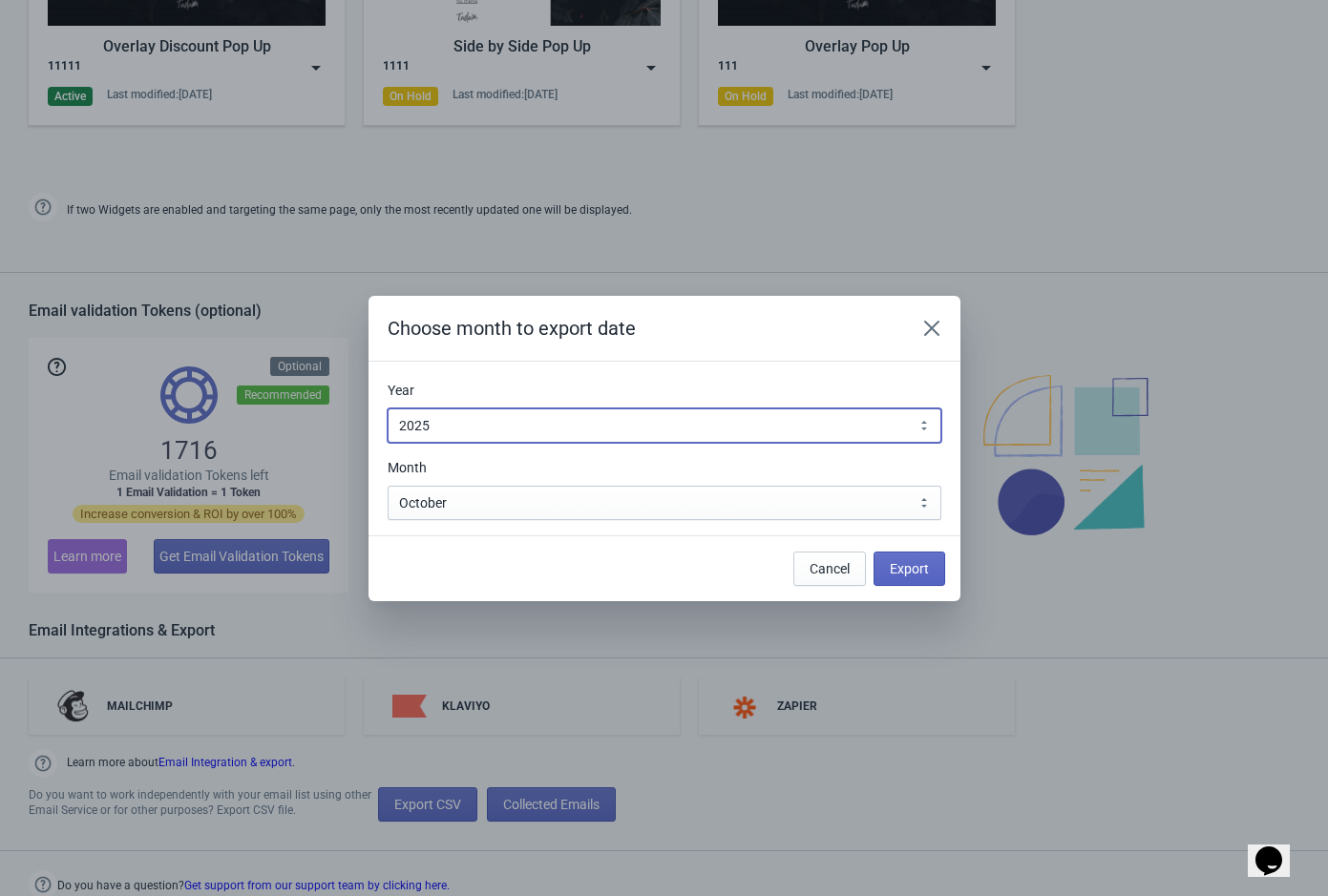
click at [765, 424] on select "2010 2011 2012 2013 2014 2015 2016 2017 2018 2019 2020 2021 2022 2023 2024 2025…" at bounding box center [664, 425] width 554 height 35
